Goal: Task Accomplishment & Management: Use online tool/utility

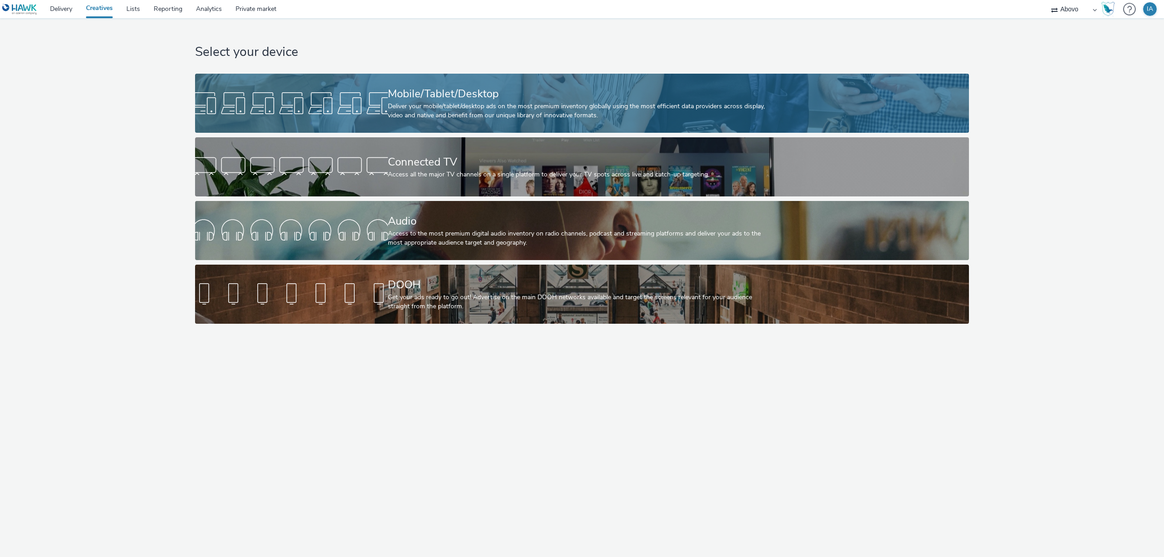
click at [516, 91] on div "Mobile/Tablet/Desktop" at bounding box center [580, 94] width 385 height 16
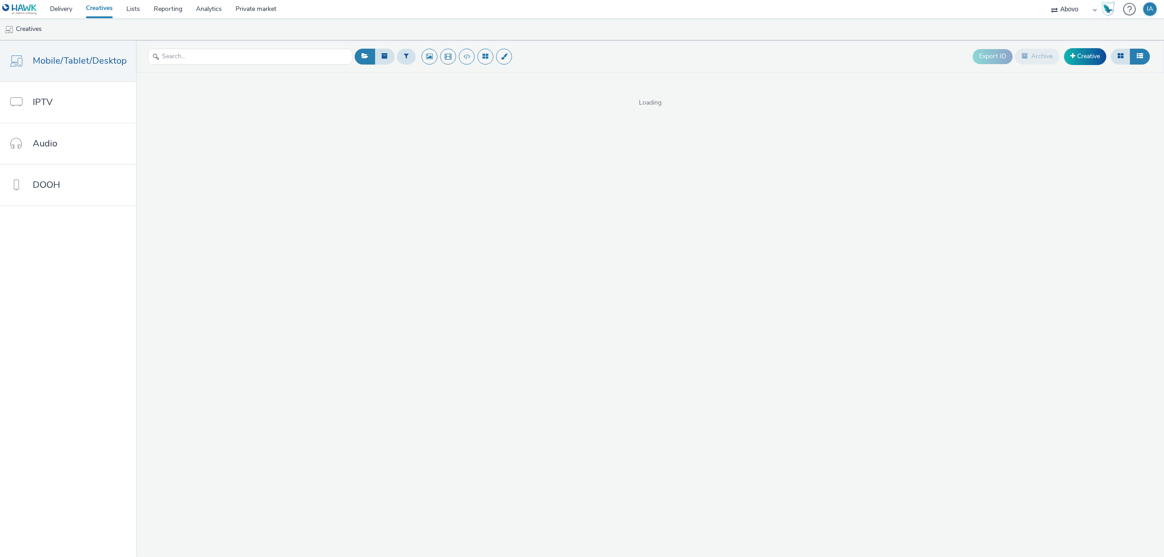
click at [107, 10] on link "Creatives" at bounding box center [99, 9] width 40 height 18
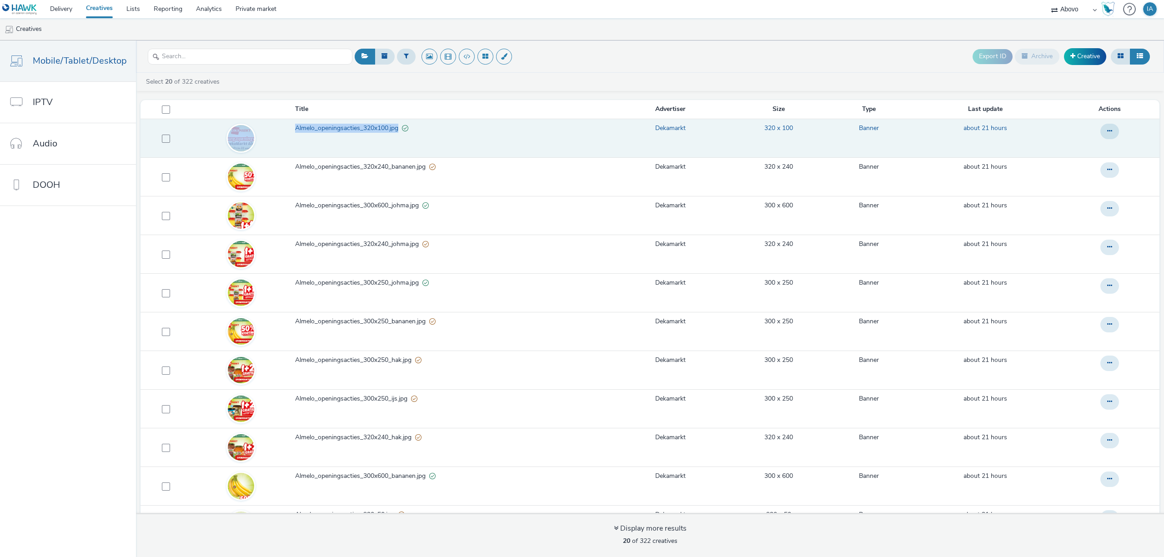
drag, startPoint x: 283, startPoint y: 131, endPoint x: 397, endPoint y: 133, distance: 114.6
click at [397, 133] on tr "Almelo_openingsacties_320x100.jpg Dekamarkt 320 x 100 Banner about 21 hours" at bounding box center [649, 138] width 1019 height 39
copy tr "Almelo_openingsacties_320x100.jpg"
click at [363, 128] on span "Almelo_openingsacties_320x100.jpg" at bounding box center [348, 128] width 107 height 9
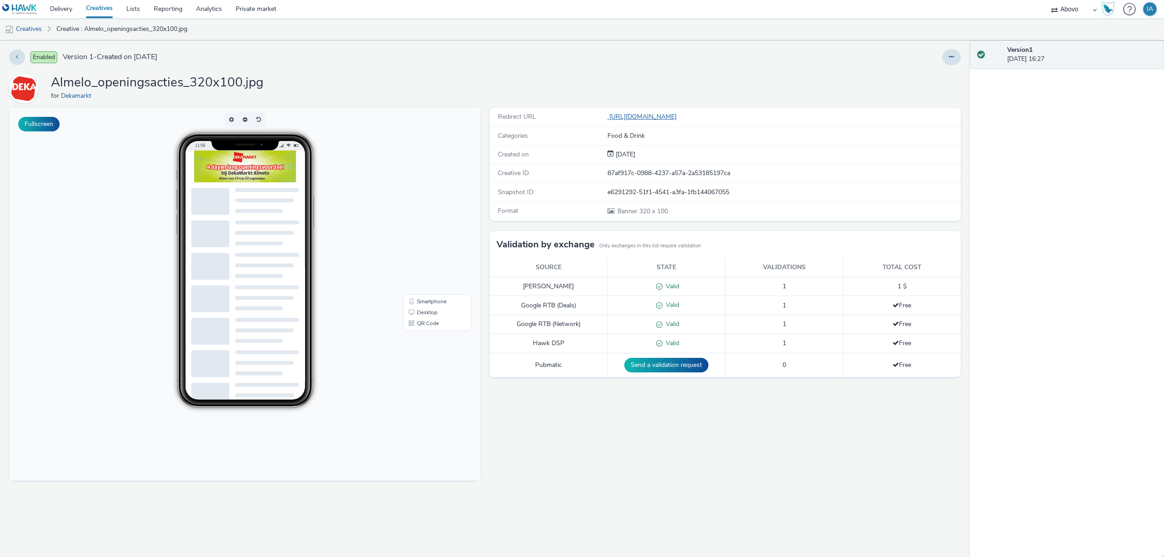
click at [680, 115] on link "https://www.dekamarkt.nl/almelo?utm_source=display&utm_medium=atd&utm_campaign=…" at bounding box center [643, 116] width 73 height 9
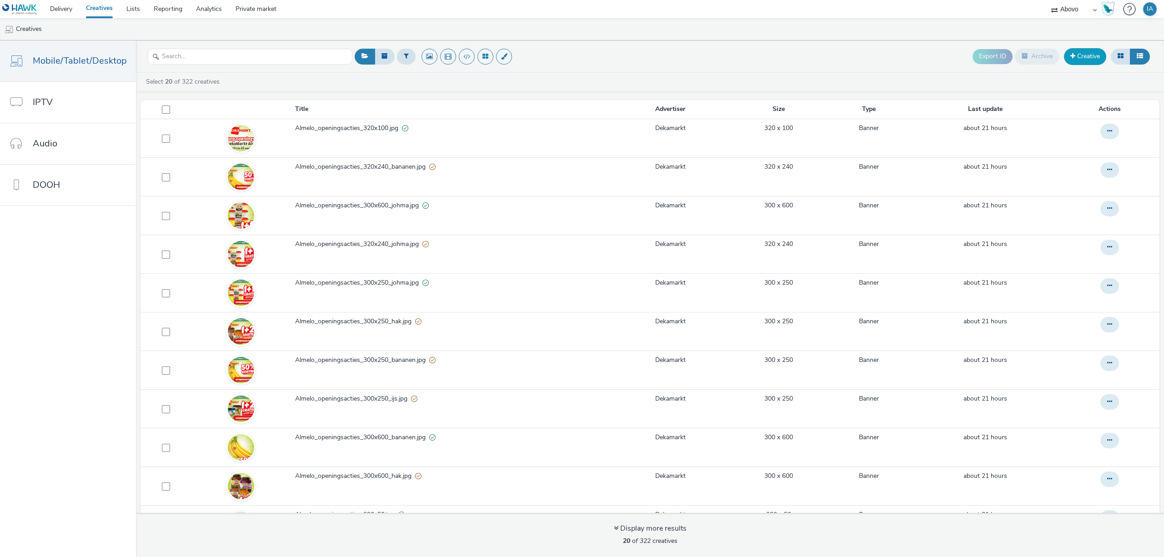
click at [1084, 60] on link "Creative" at bounding box center [1085, 56] width 42 height 16
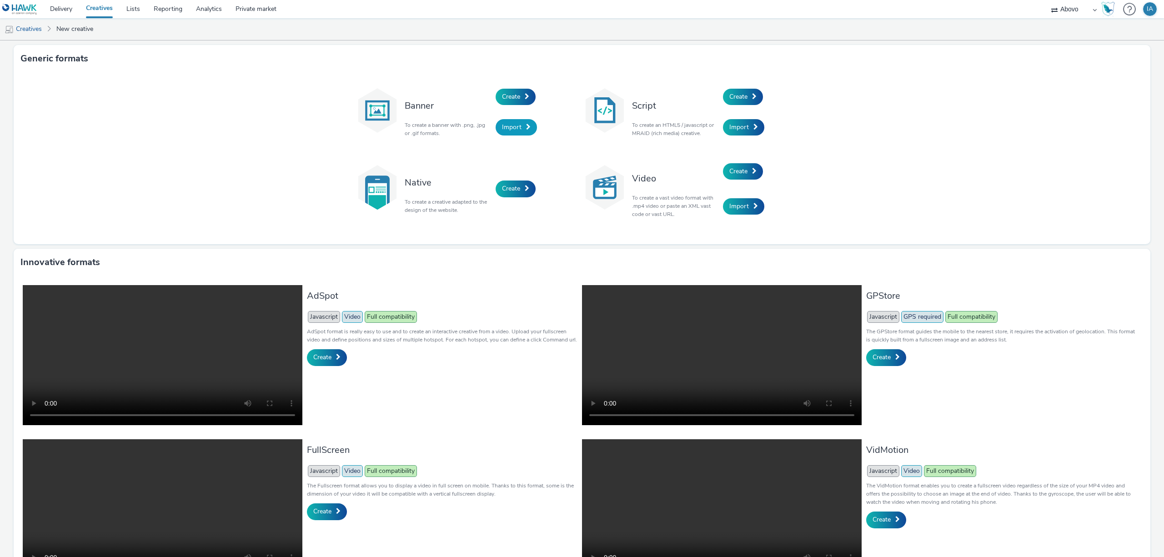
click at [503, 126] on span "Import" at bounding box center [512, 127] width 20 height 9
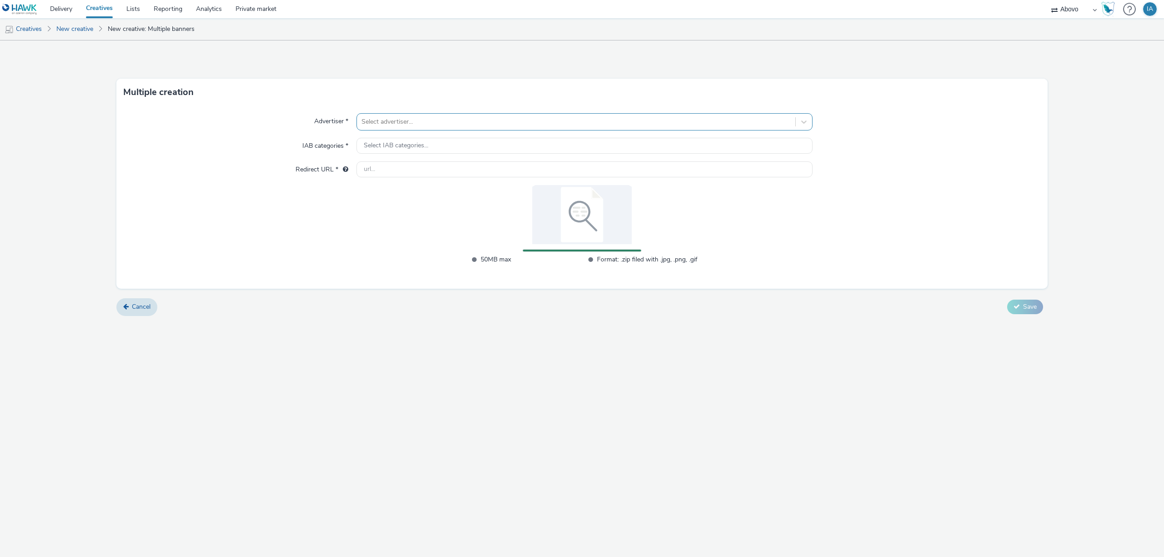
click at [566, 124] on div at bounding box center [575, 121] width 429 height 11
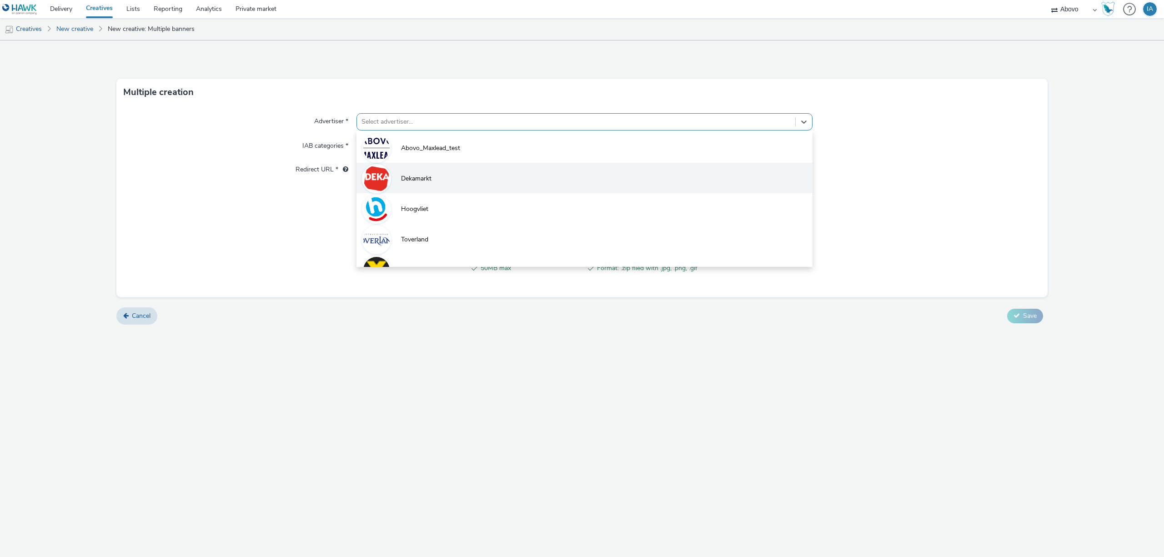
click at [471, 172] on li "Dekamarkt" at bounding box center [584, 178] width 456 height 30
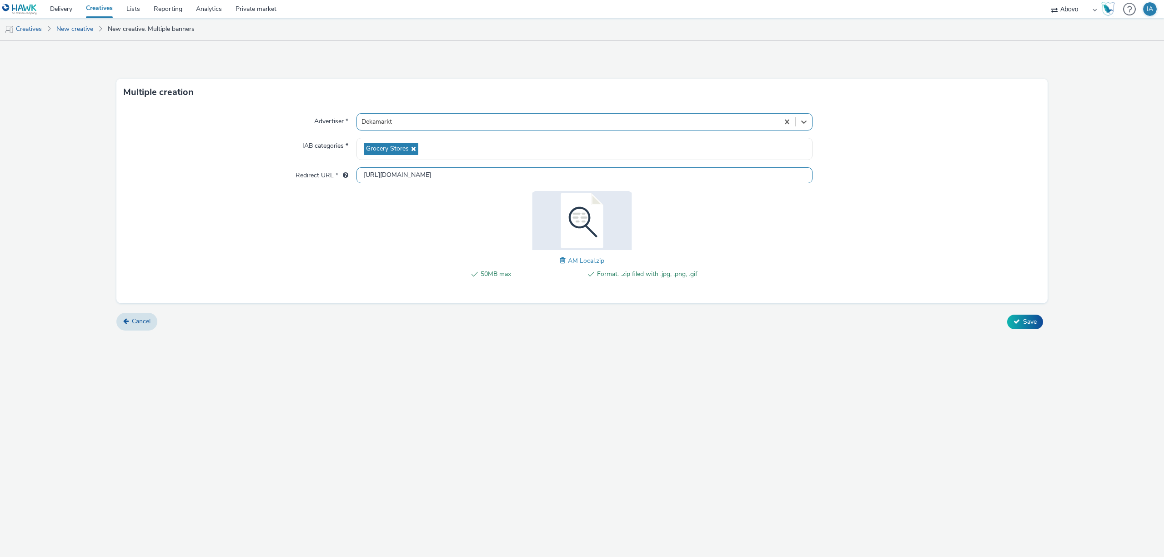
click at [450, 177] on input "http://dekamarkt.nl" at bounding box center [584, 175] width 456 height 16
paste input "s://www.dekamarkt.nl/almelo?utm_source=display&utm_medium=atd&utm_campaign=abov…"
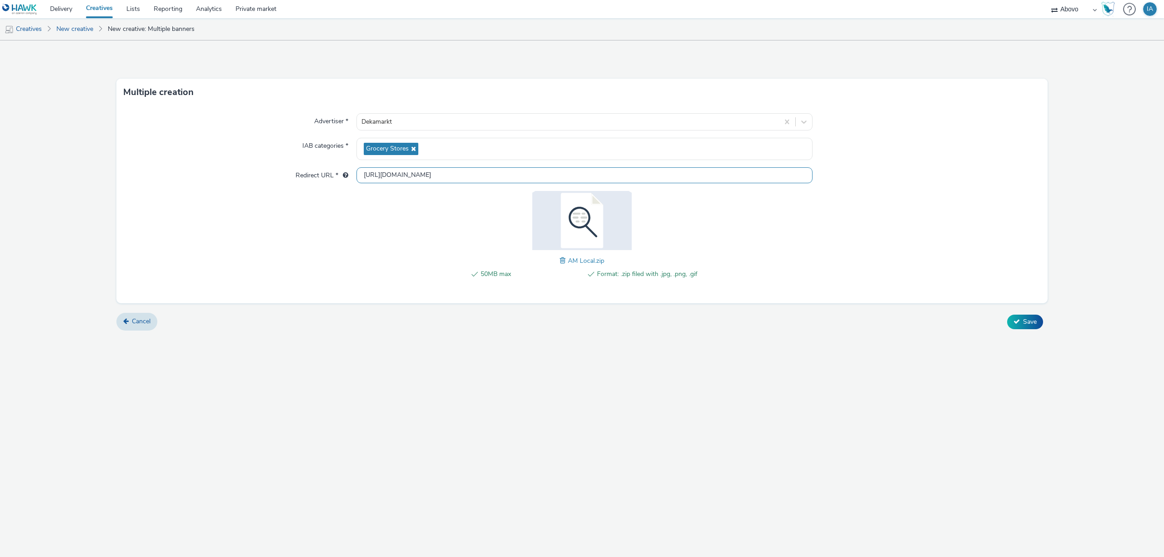
type input "[URL][DOMAIN_NAME]"
click at [725, 435] on div "Multiple creation Advertiser * Dekamarkt IAB categories * Grocery Stores Redire…" at bounding box center [582, 298] width 1164 height 516
drag, startPoint x: 376, startPoint y: 177, endPoint x: 886, endPoint y: 194, distance: 509.8
click at [886, 194] on div "Advertiser * Dekamarkt IAB categories * Grocery Stores Redirect URL * https://w…" at bounding box center [581, 204] width 931 height 197
click at [809, 315] on div "Cancel Save" at bounding box center [581, 322] width 931 height 16
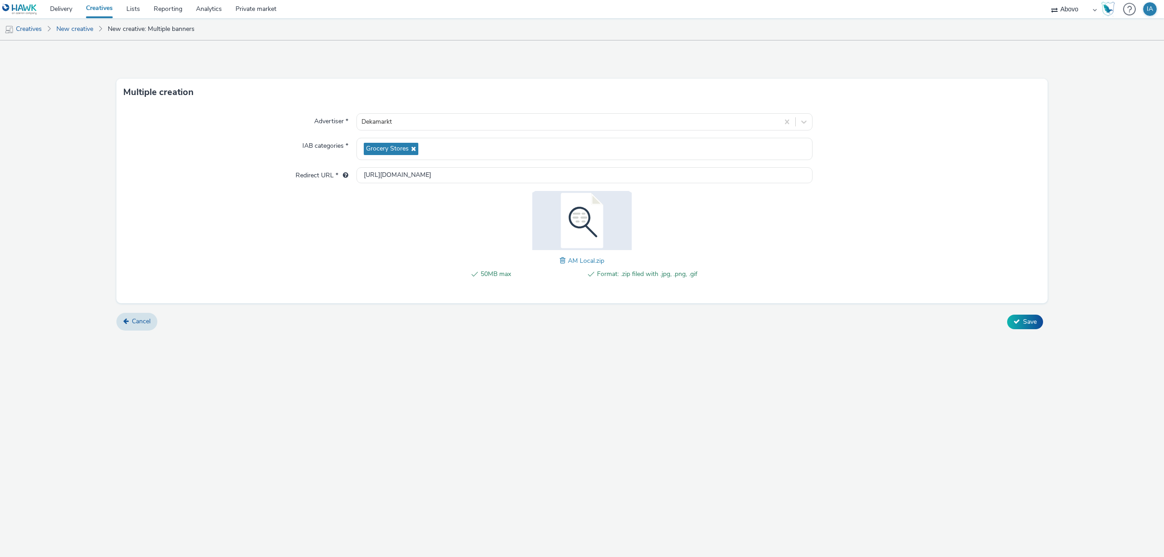
scroll to position [0, 0]
click at [1023, 324] on span "Save" at bounding box center [1030, 321] width 14 height 9
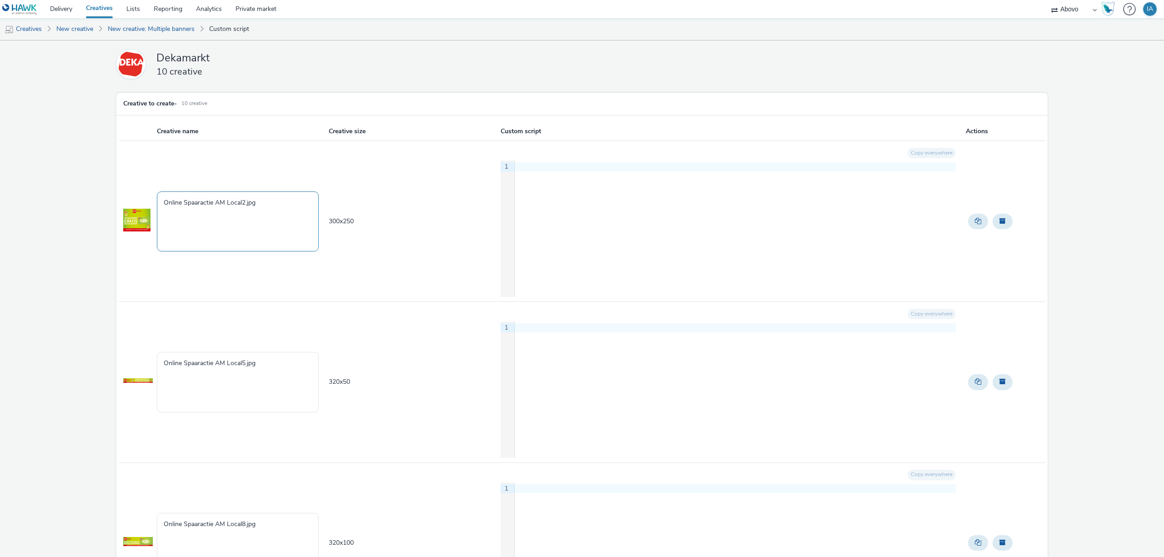
drag, startPoint x: 275, startPoint y: 204, endPoint x: 135, endPoint y: 199, distance: 140.1
click at [135, 199] on tr "Online Spaaractie AM Local2.jpg 300 x 250 Copy everywhere 9 1 ›" at bounding box center [582, 221] width 926 height 161
paste textarea "Almelo_spaaracties_320x100"
click at [245, 202] on textarea "Almelo_spaaracties_320x100.jpg" at bounding box center [238, 221] width 162 height 60
type textarea "Almelo_spaaracties_300x250.jpg"
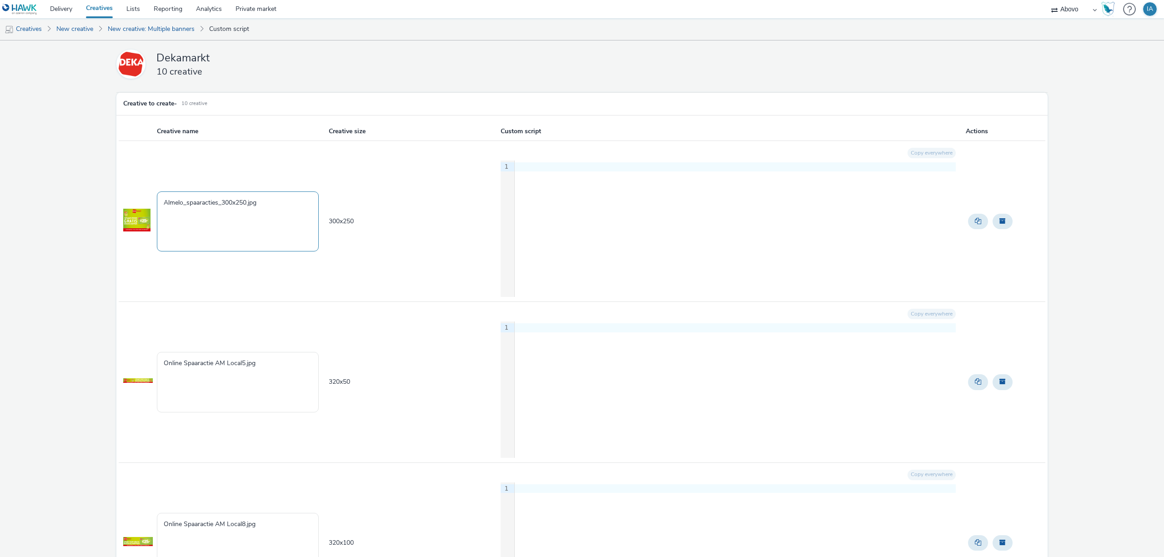
drag, startPoint x: 272, startPoint y: 210, endPoint x: 14, endPoint y: 195, distance: 258.6
drag, startPoint x: 266, startPoint y: 363, endPoint x: 98, endPoint y: 363, distance: 167.7
paste textarea "Almelo_spaaracties_300x250"
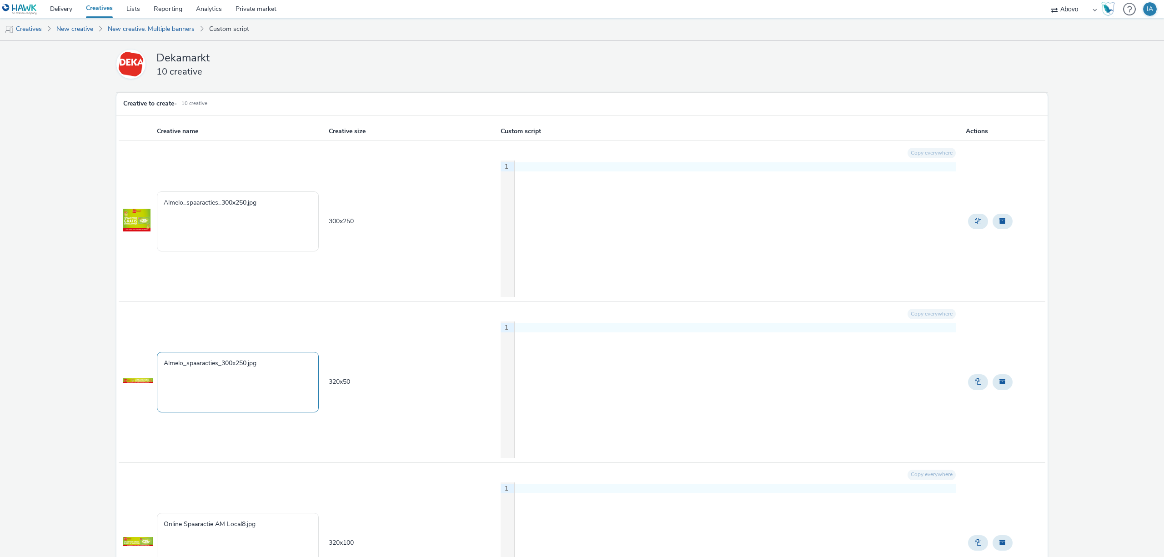
click at [242, 364] on textarea "Almelo_spaaracties_300x250.jpg" at bounding box center [238, 382] width 162 height 60
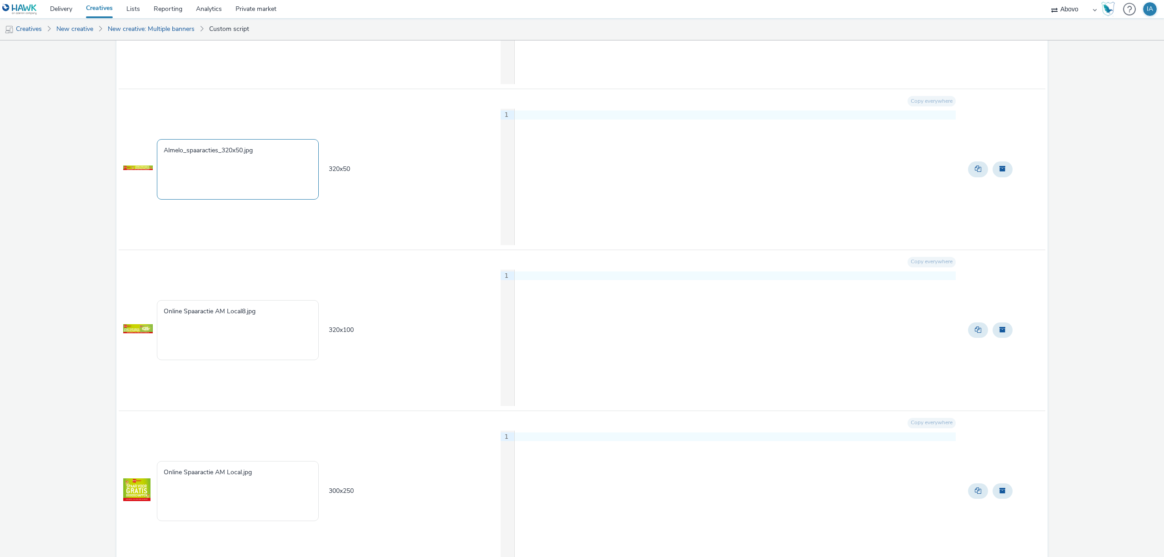
scroll to position [242, 0]
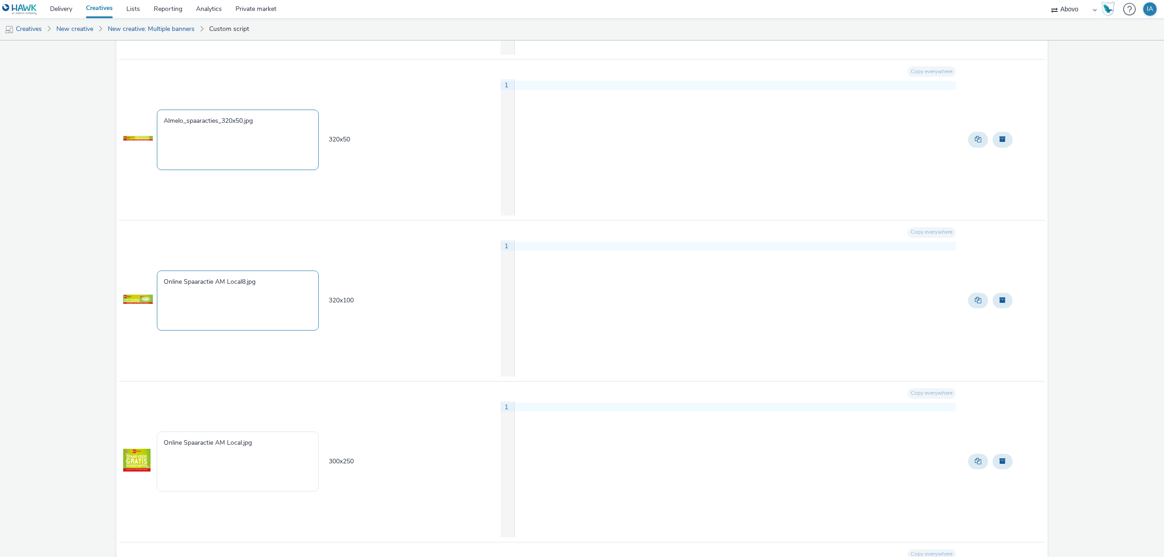
type textarea "Almelo_spaaracties_320x50.jpg"
drag, startPoint x: 266, startPoint y: 286, endPoint x: 72, endPoint y: 291, distance: 194.1
paste textarea "Almelo_spaaracties_300x250"
click at [247, 285] on textarea "Almelo_spaaracties_300x250.jpg" at bounding box center [238, 300] width 162 height 60
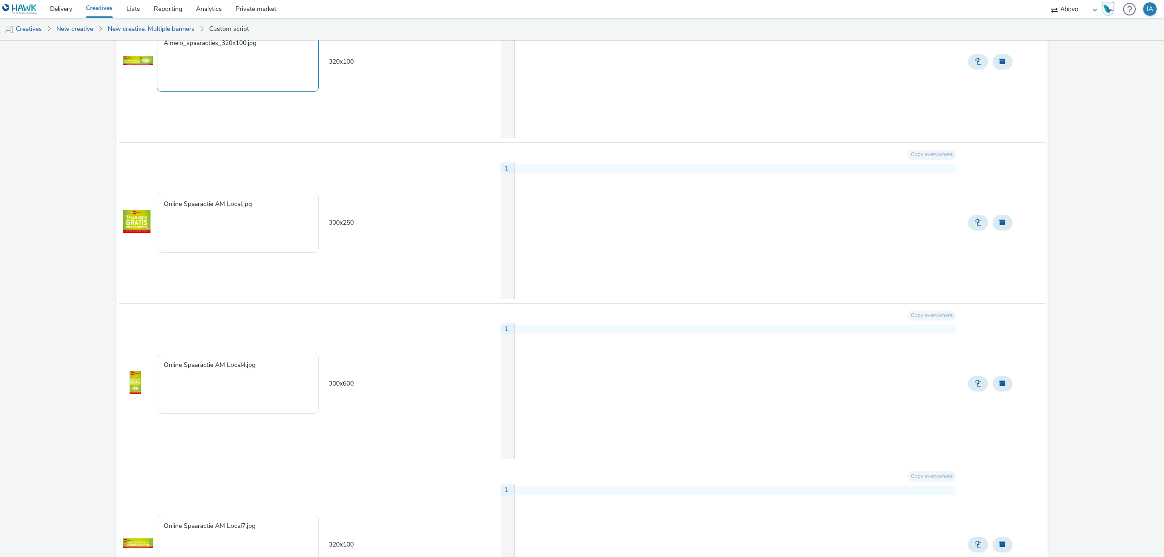
scroll to position [485, 0]
type textarea "Almelo_spaaracties_320x100.jpg"
drag, startPoint x: 273, startPoint y: 206, endPoint x: 70, endPoint y: 225, distance: 204.6
click at [70, 225] on div "Dekamarkt 10 creative Creative to create - 10 Creative Creative name Creative s…" at bounding box center [582, 432] width 1164 height 1752
paste textarea "Almelo_spaaracties_300x250"
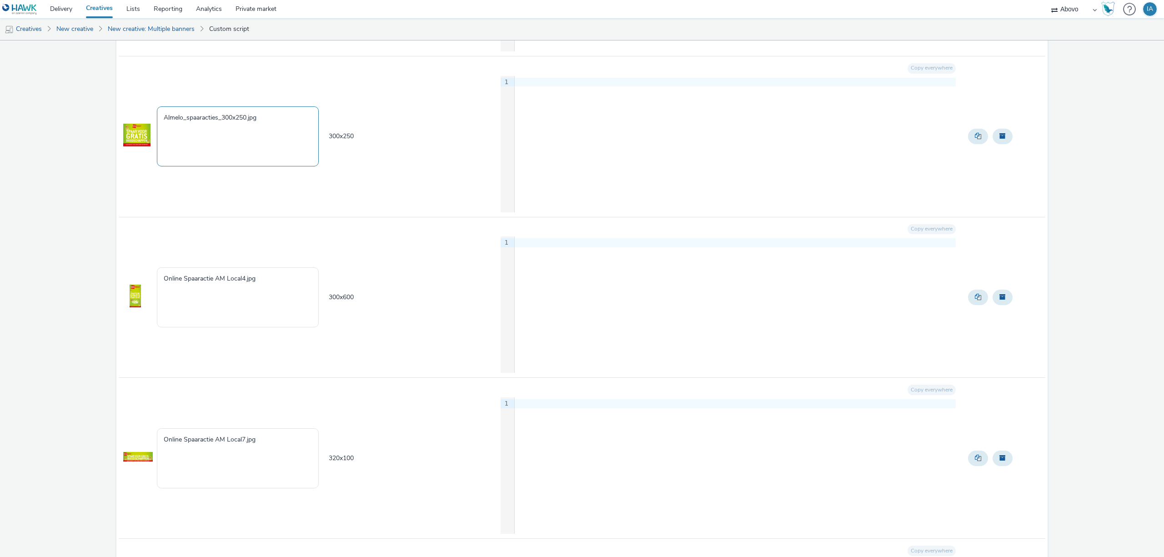
scroll to position [606, 0]
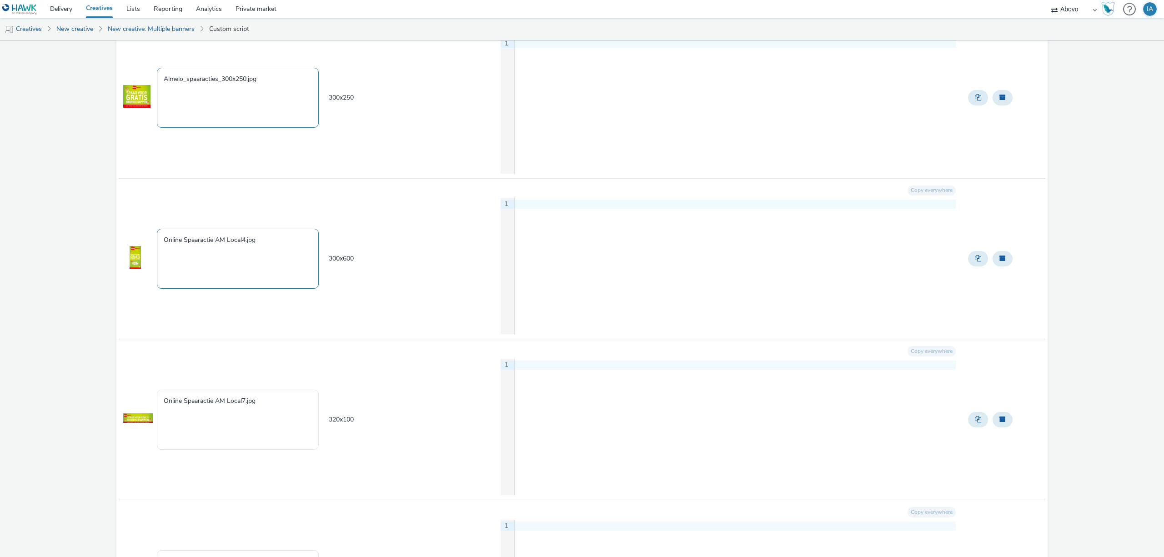
type textarea "Almelo_spaaracties_300x250.jpg"
drag, startPoint x: 262, startPoint y: 240, endPoint x: 155, endPoint y: 239, distance: 107.3
click at [156, 239] on td "Online Spaaractie AM Local4.jpg" at bounding box center [242, 258] width 172 height 161
paste textarea "Almelo_spaaracties_300x250"
click at [245, 242] on textarea "Almelo_spaaracties_300x250.jpg" at bounding box center [238, 259] width 162 height 60
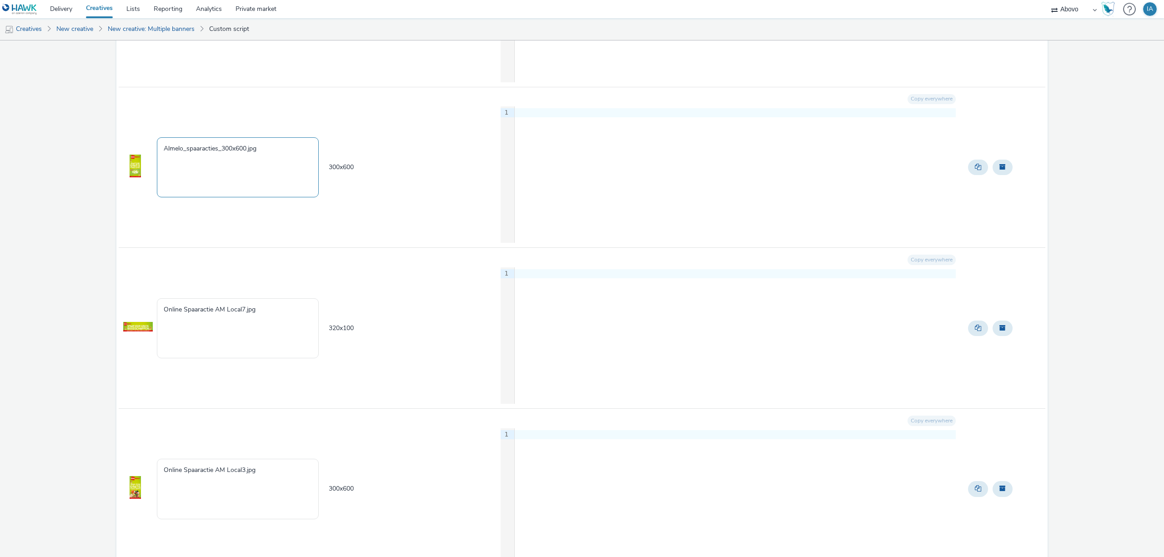
scroll to position [727, 0]
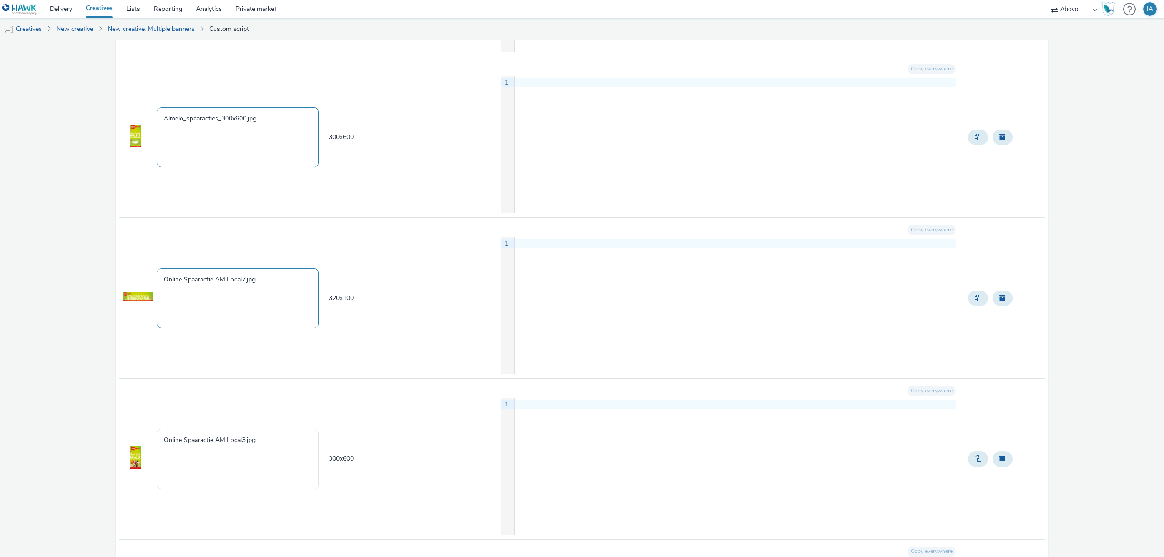
type textarea "Almelo_spaaracties_300x600.jpg"
drag, startPoint x: 270, startPoint y: 279, endPoint x: 46, endPoint y: 285, distance: 224.2
click at [48, 285] on div "Dekamarkt 10 creative Creative to create - 10 Creative Creative name Creative s…" at bounding box center [582, 189] width 1164 height 1752
paste textarea "Almelo_spaaracties_300x250"
click at [246, 281] on textarea "Almelo_spaaracties_300x250.jpg" at bounding box center [238, 298] width 162 height 60
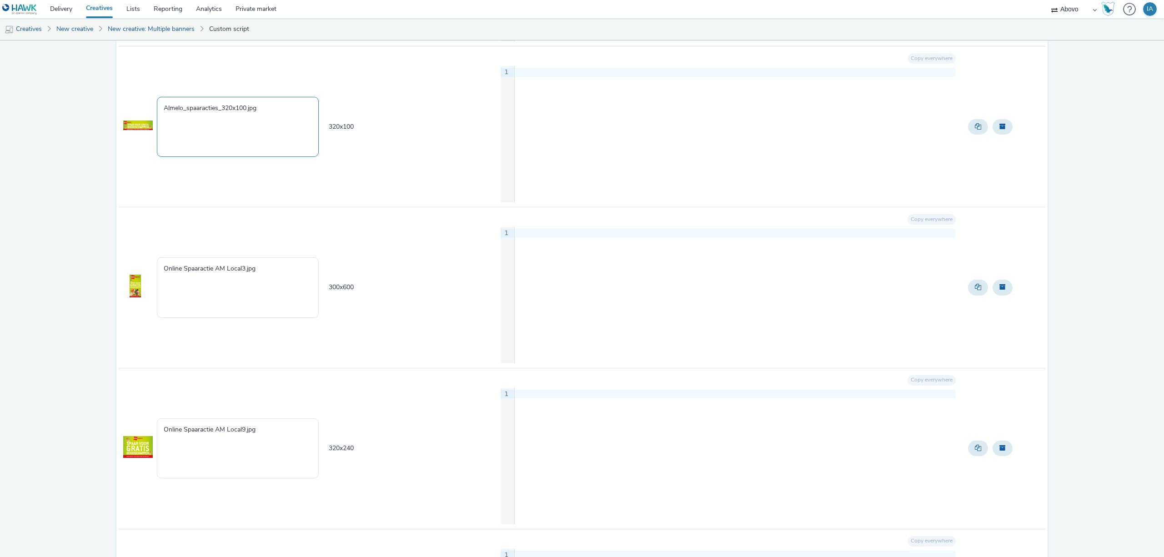
scroll to position [970, 0]
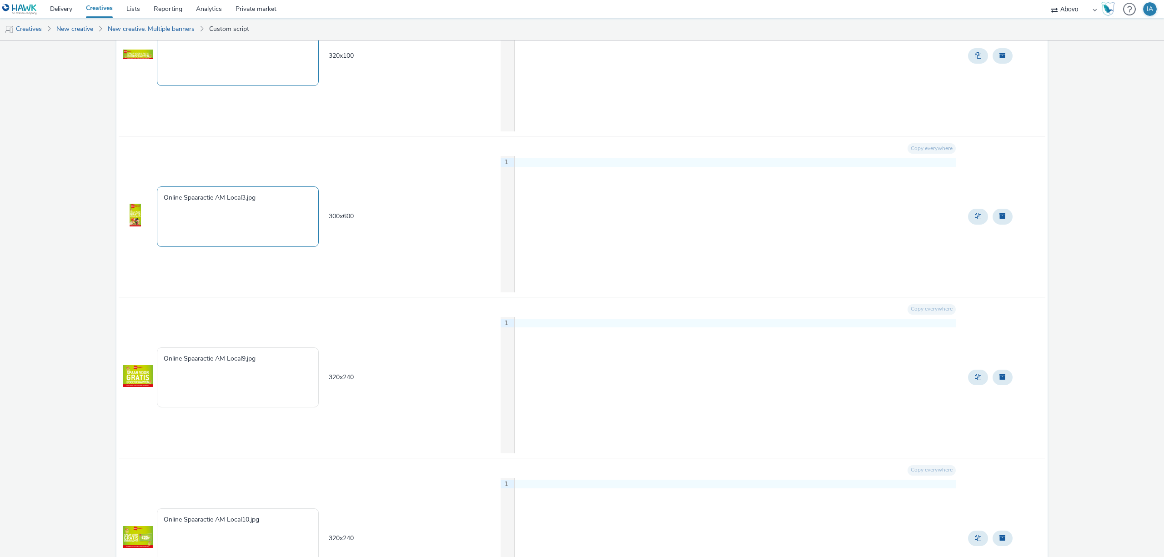
type textarea "Almelo_spaaracties_320x100.jpg"
drag, startPoint x: 258, startPoint y: 202, endPoint x: 45, endPoint y: 230, distance: 215.4
paste textarea "Almelo_spaaracties_300x250"
click at [246, 200] on textarea "Almelo_spaaracties_300x250.jpg" at bounding box center [238, 216] width 162 height 60
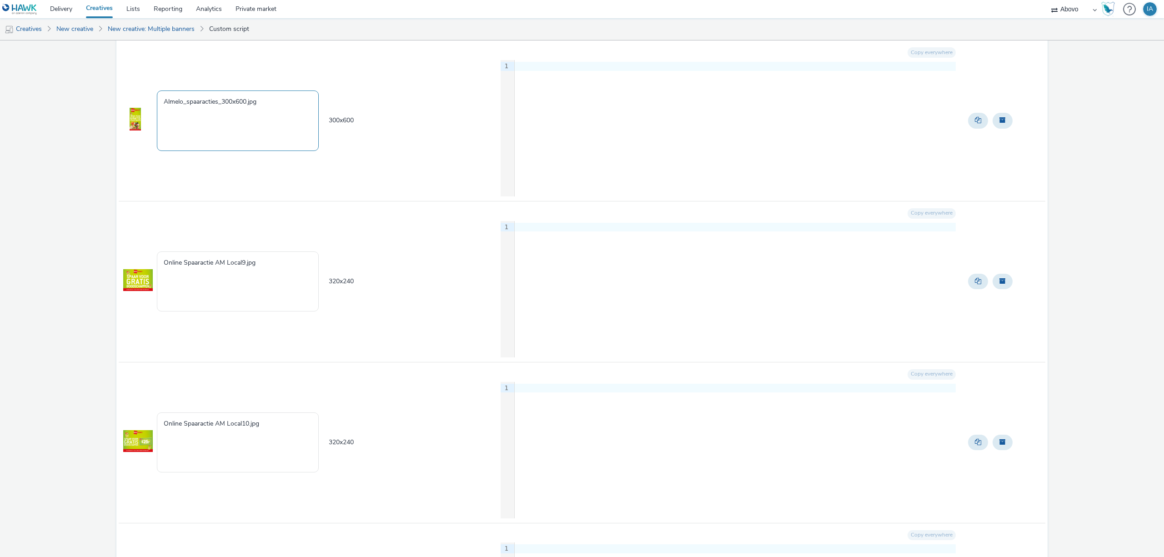
scroll to position [1091, 0]
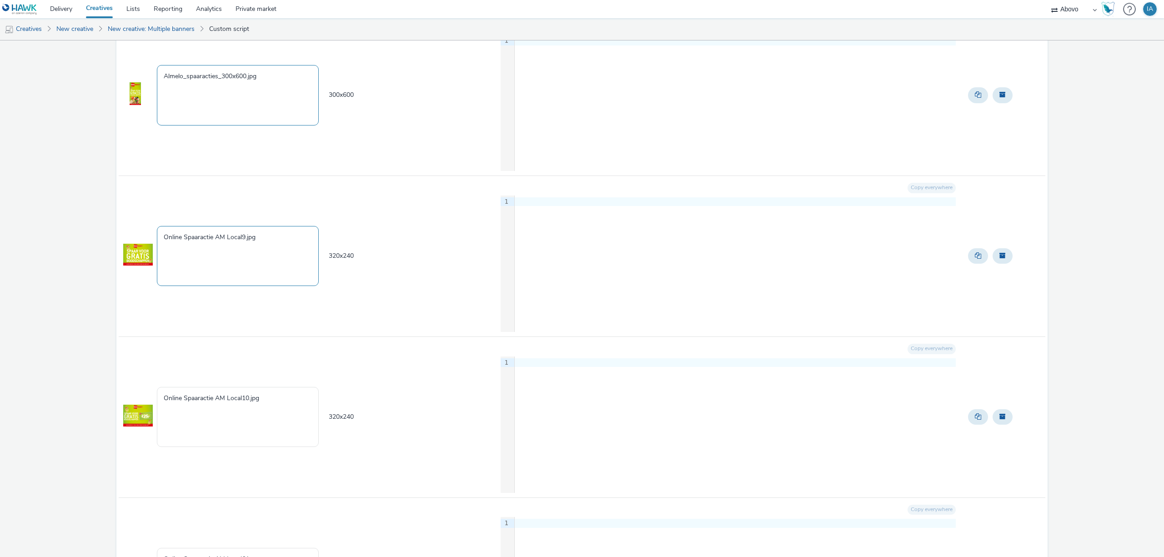
type textarea "Almelo_spaaracties_300x600.jpg"
drag, startPoint x: 266, startPoint y: 245, endPoint x: 135, endPoint y: 248, distance: 131.4
click at [135, 248] on tr "Online Spaaractie AM Local9.jpg 320 x 240 Copy everywhere 9 1 ›" at bounding box center [582, 255] width 926 height 161
paste textarea "Almelo_spaaracties_300x250"
click at [247, 240] on textarea "Almelo_spaaracties_300x250.jpg" at bounding box center [238, 256] width 162 height 60
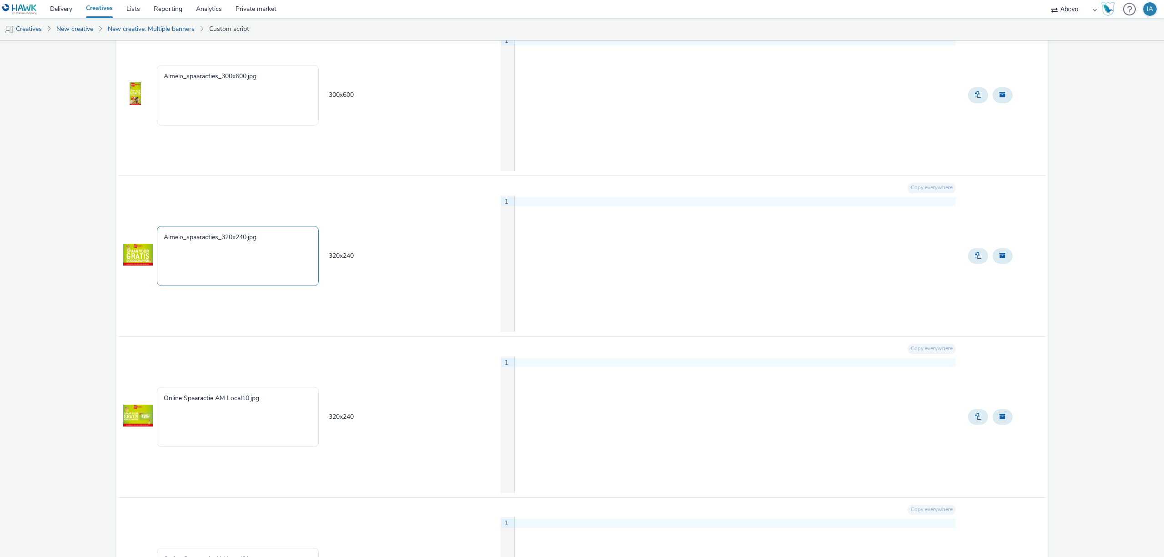
scroll to position [1212, 0]
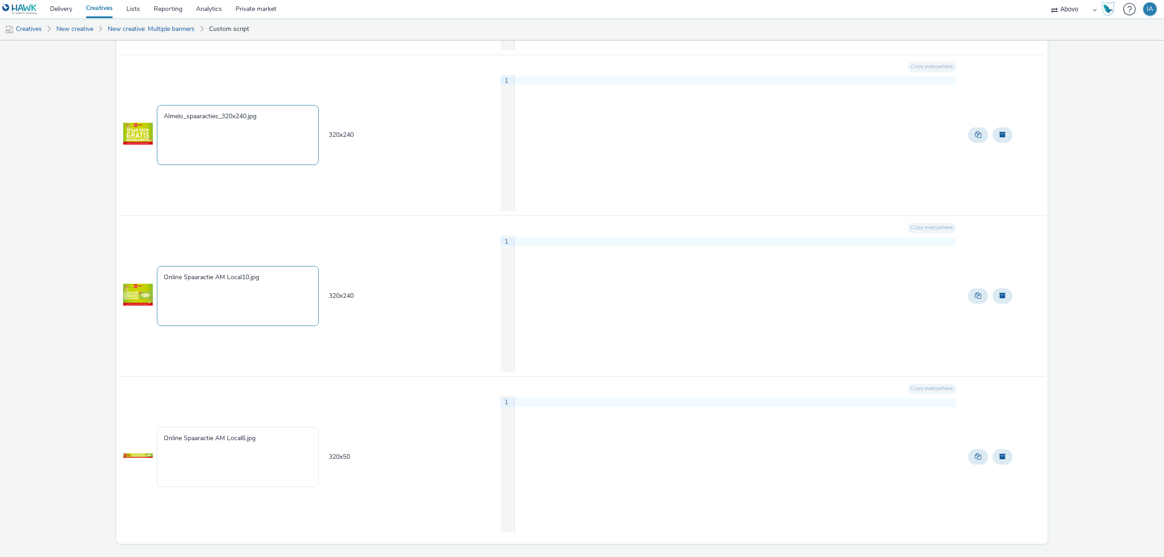
type textarea "Almelo_spaaracties_320x240.jpg"
drag, startPoint x: 275, startPoint y: 284, endPoint x: 145, endPoint y: 280, distance: 129.1
click at [145, 280] on tr "Online Spaaractie AM Local10.jpg 320 x 240 Copy everywhere 9 1 ›" at bounding box center [582, 295] width 926 height 161
paste textarea "Almelo_spaaracties_300x25"
click at [248, 281] on textarea "Almelo_spaaracties_300x250.jpg" at bounding box center [238, 296] width 162 height 60
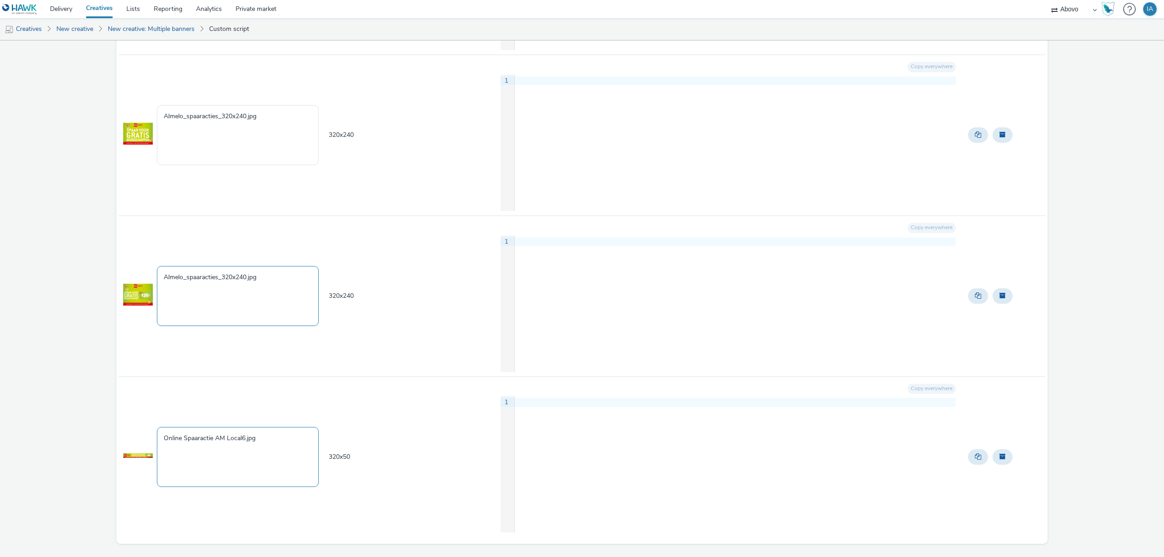
type textarea "Almelo_spaaracties_320x240.jpg"
drag, startPoint x: 270, startPoint y: 446, endPoint x: 91, endPoint y: 450, distance: 178.7
paste textarea "Almelo_spaaracties_300x250"
click at [248, 444] on textarea "Almelo_spaaracties_300x250.jpg" at bounding box center [238, 457] width 162 height 60
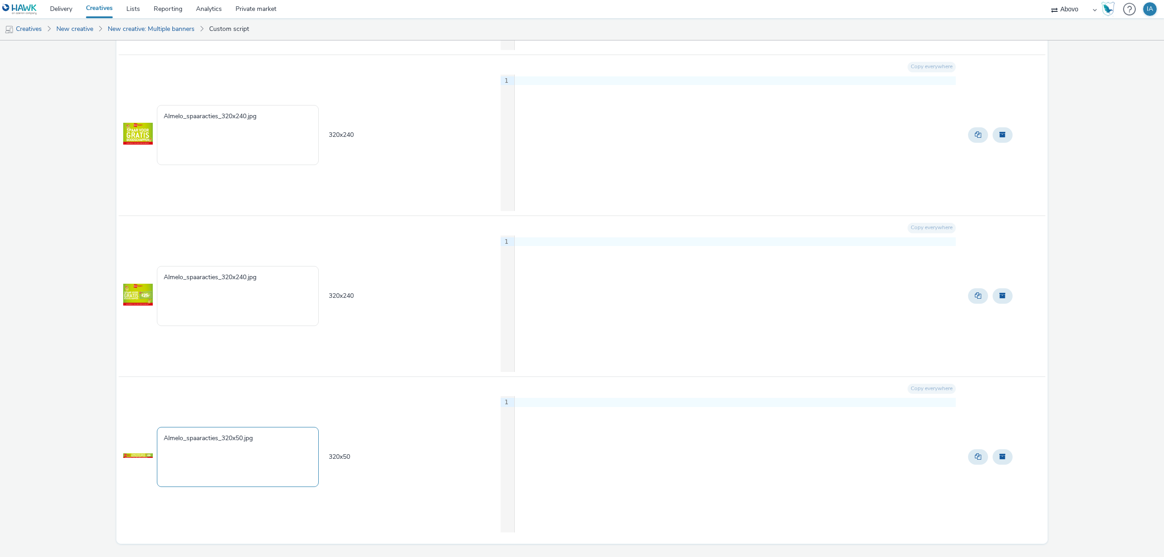
scroll to position [1240, 0]
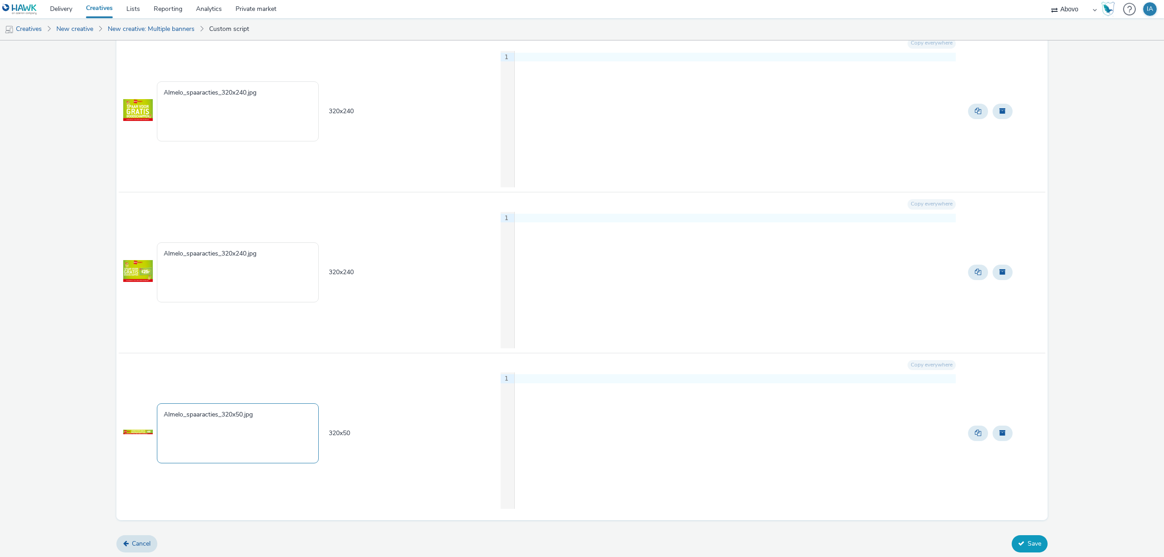
type textarea "Almelo_spaaracties_320x50.jpg"
click at [1021, 545] on button "Save" at bounding box center [1029, 543] width 36 height 17
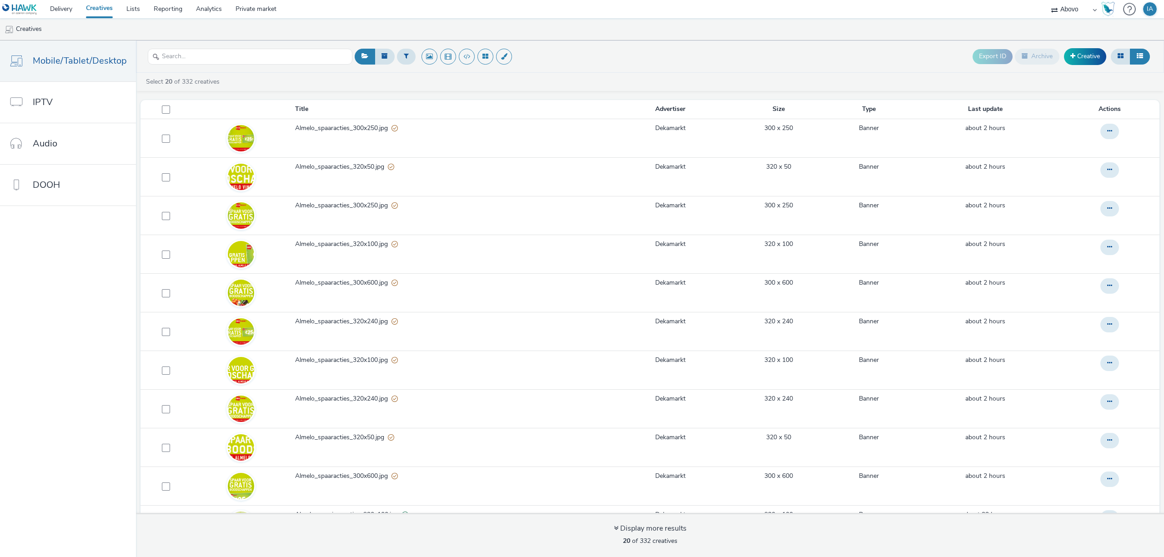
click at [575, 48] on div "Export ID Archive Creative" at bounding box center [752, 56] width 800 height 22
click at [35, 12] on img at bounding box center [19, 9] width 35 height 11
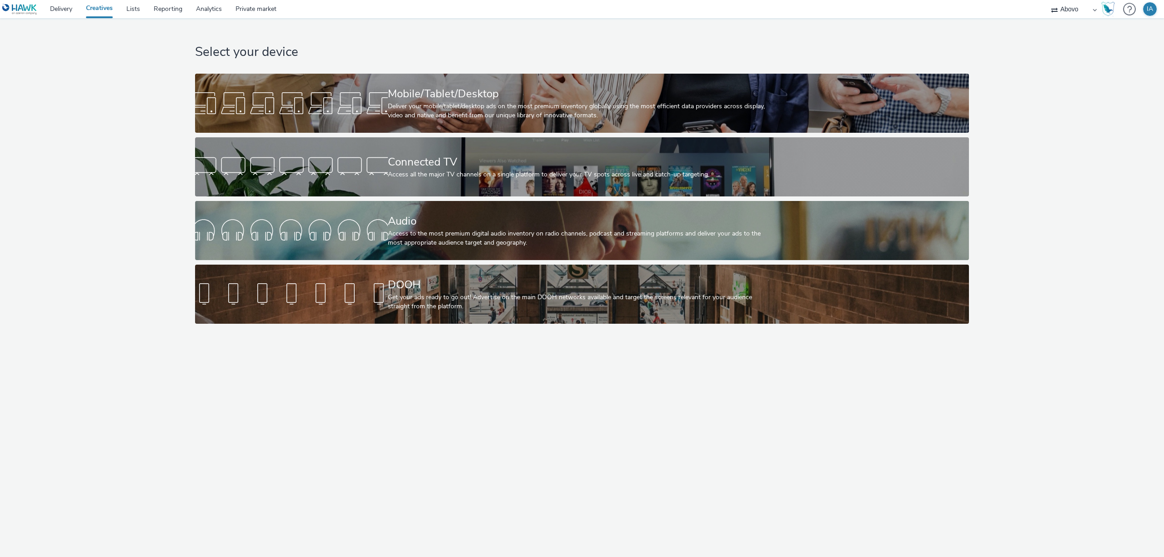
click at [9, 6] on img at bounding box center [19, 9] width 35 height 11
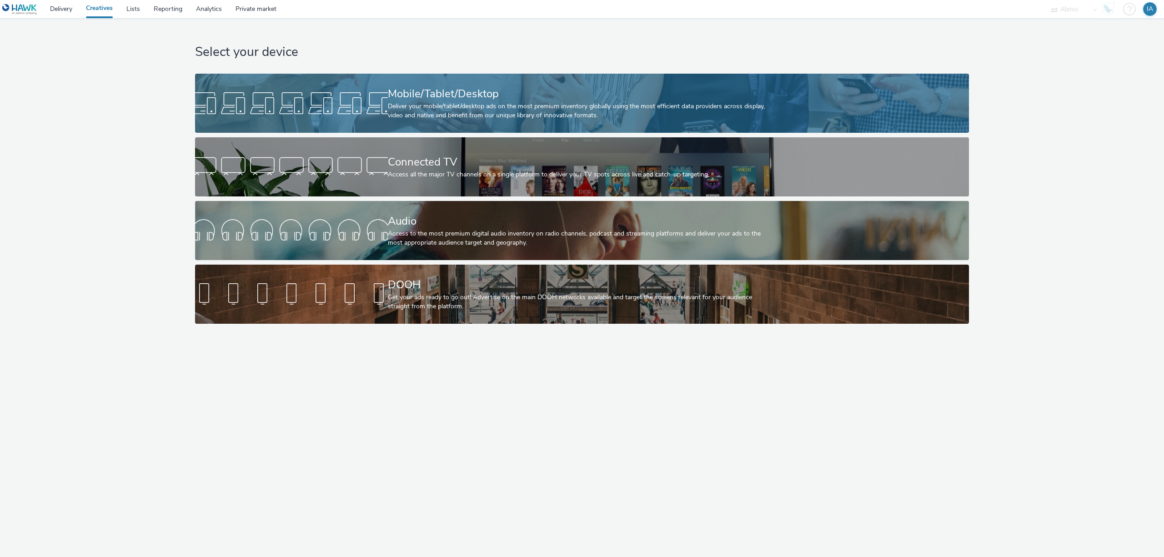
click at [446, 96] on div "Mobile/Tablet/Desktop" at bounding box center [580, 94] width 385 height 16
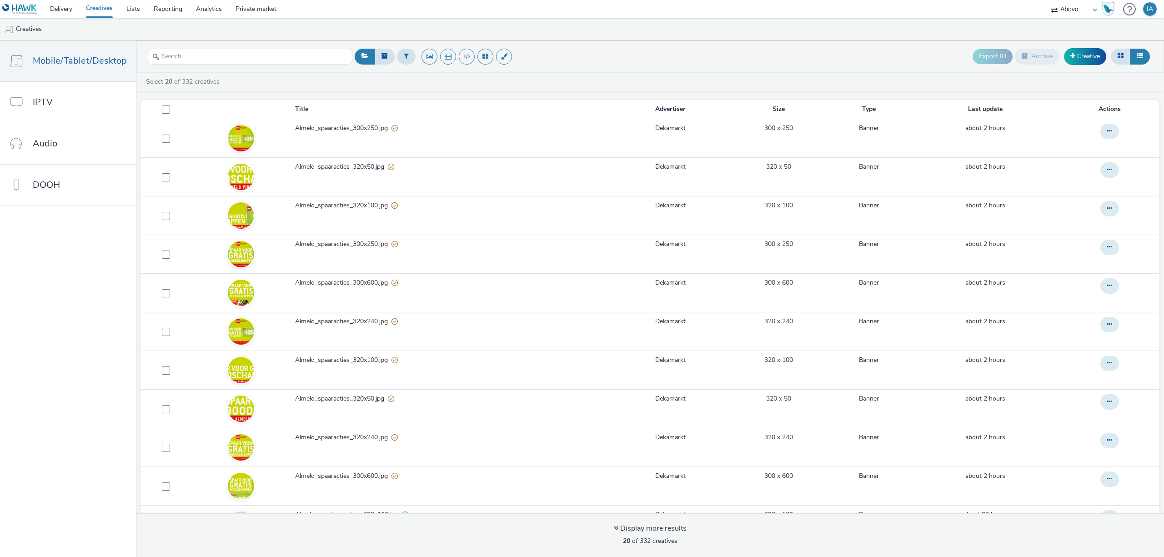
click at [550, 70] on header "Export ID Archive Creative" at bounding box center [650, 56] width 1028 height 32
click at [540, 62] on div "Export ID Archive Creative" at bounding box center [752, 56] width 800 height 22
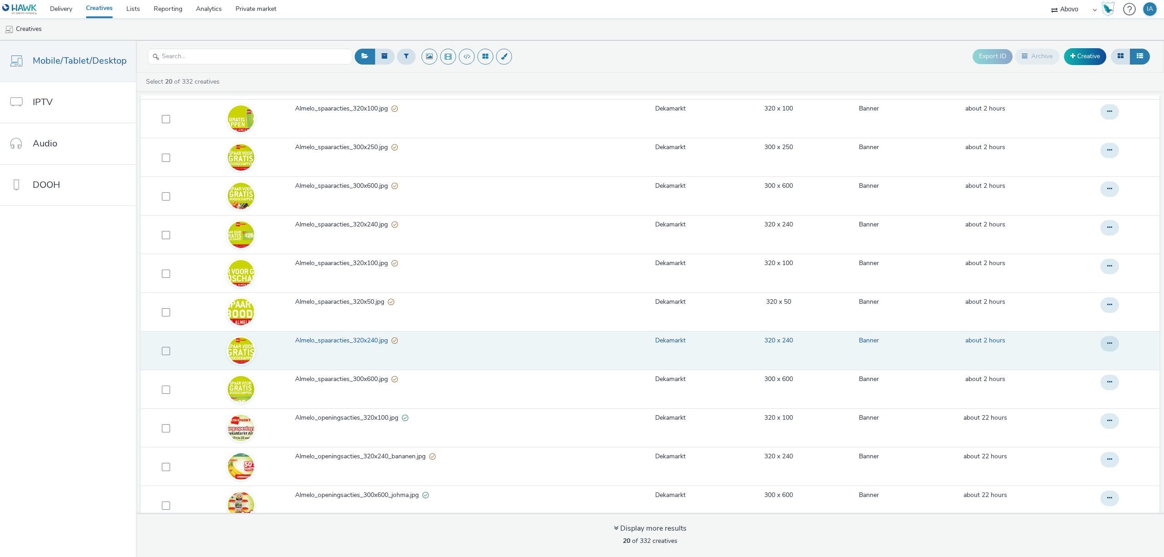
scroll to position [121, 0]
